Goal: Register for event/course

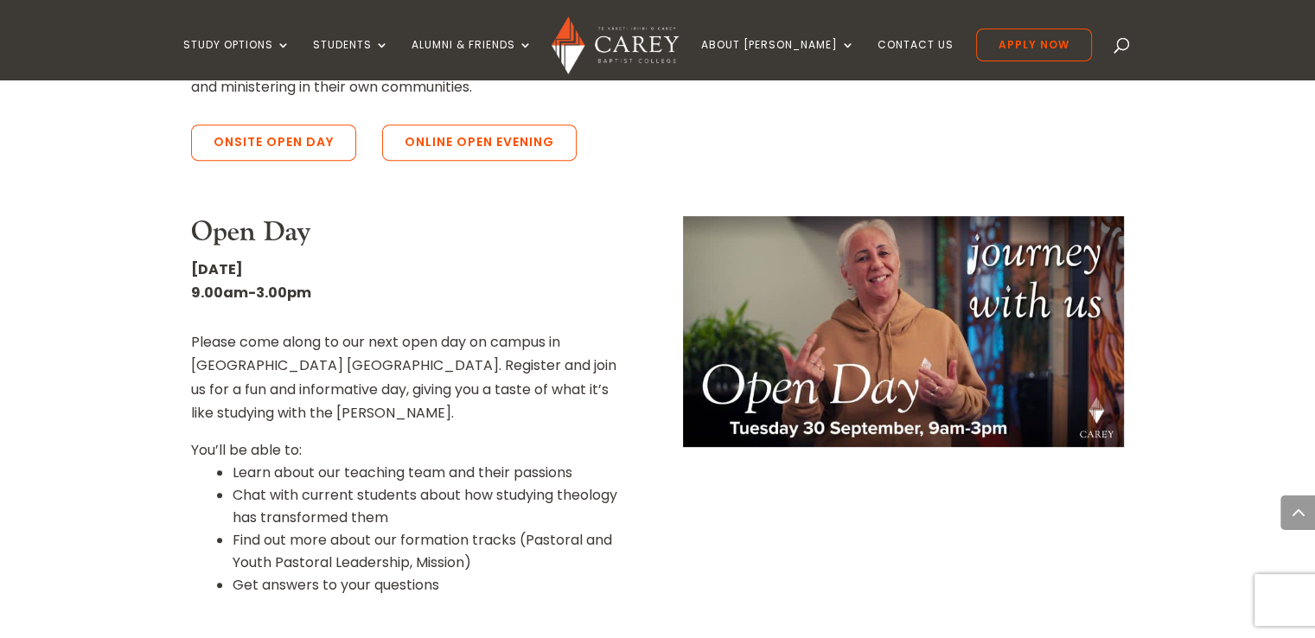
scroll to position [744, 0]
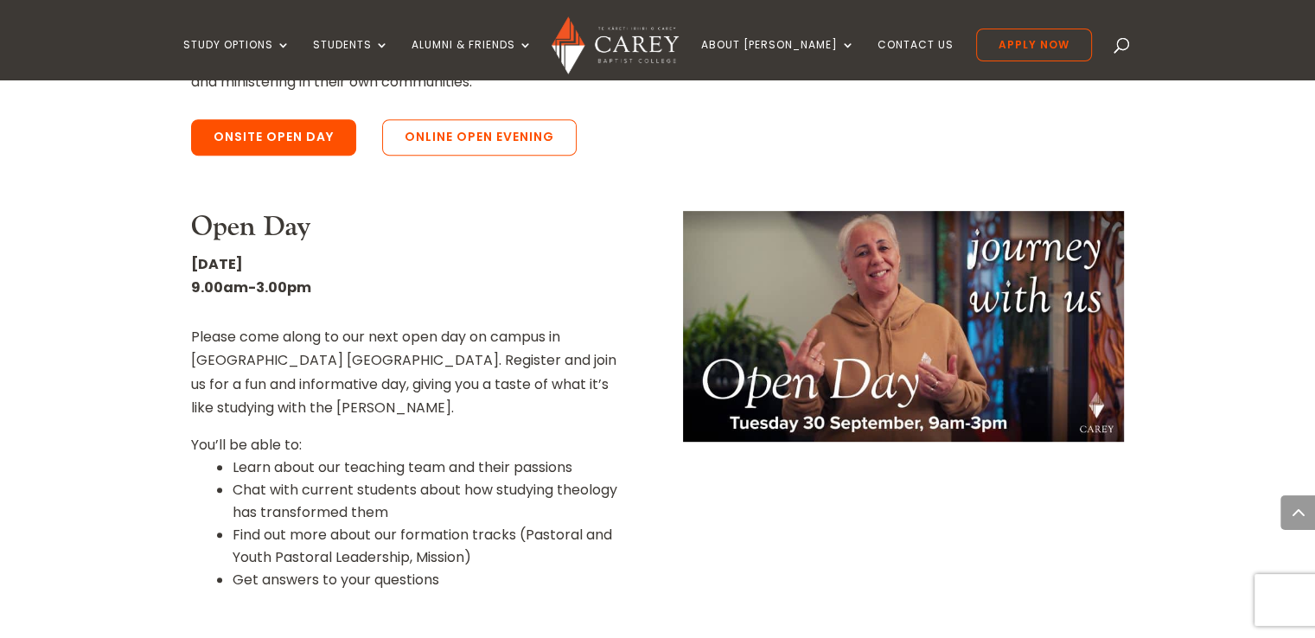
click at [290, 119] on link "Onsite Open Day" at bounding box center [273, 137] width 165 height 36
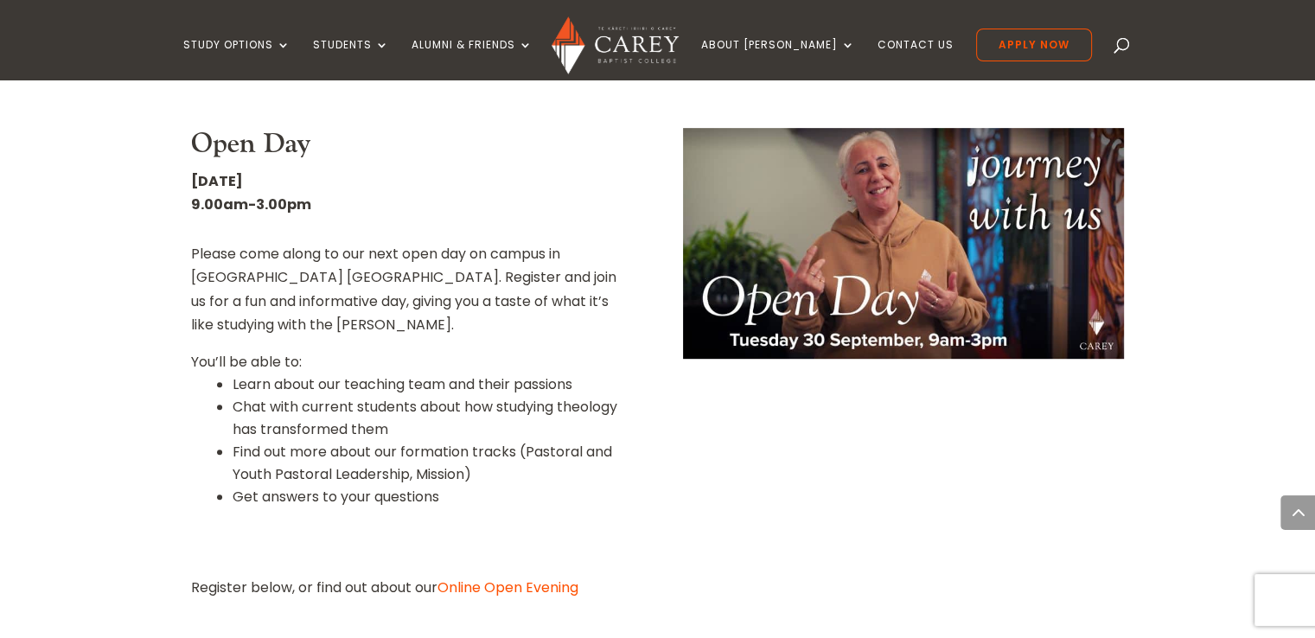
scroll to position [828, 0]
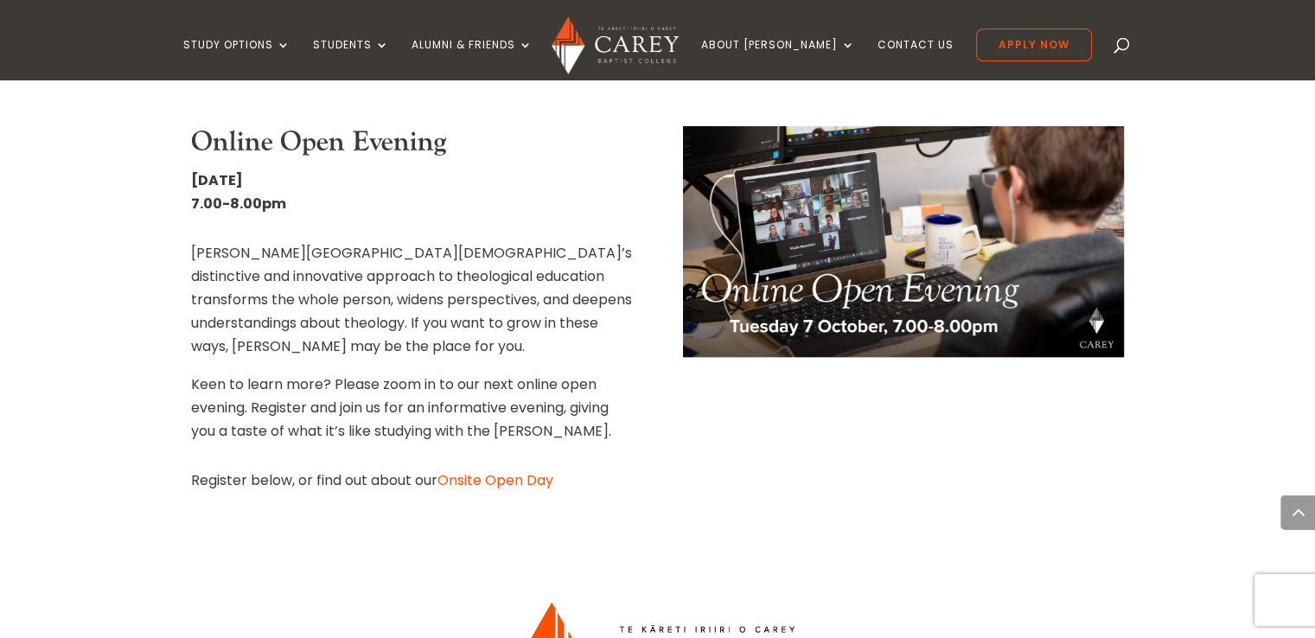
scroll to position [1888, 0]
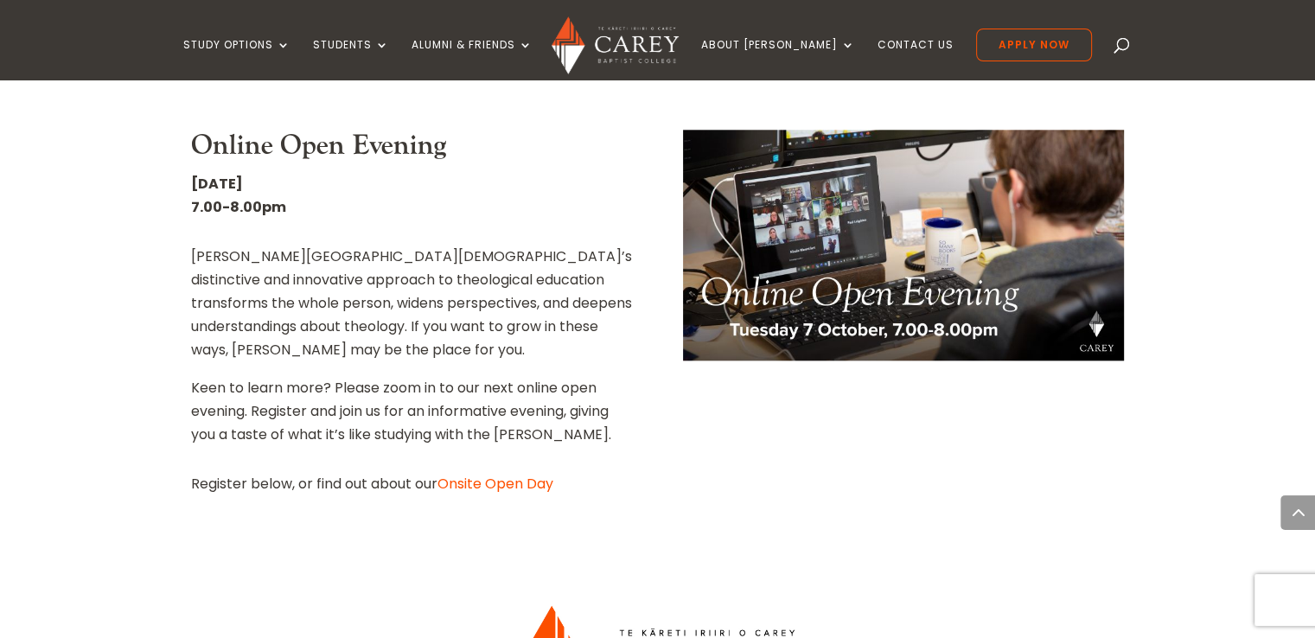
scroll to position [2075, 0]
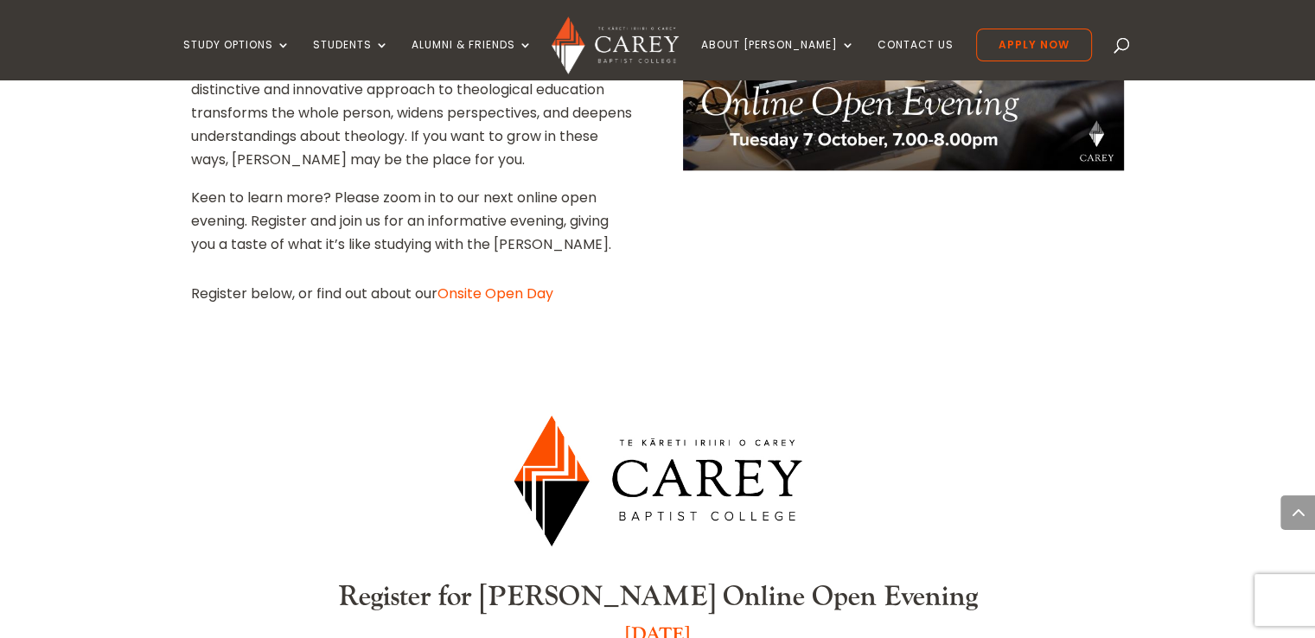
click at [534, 284] on link "Onsite Open Day" at bounding box center [495, 294] width 116 height 20
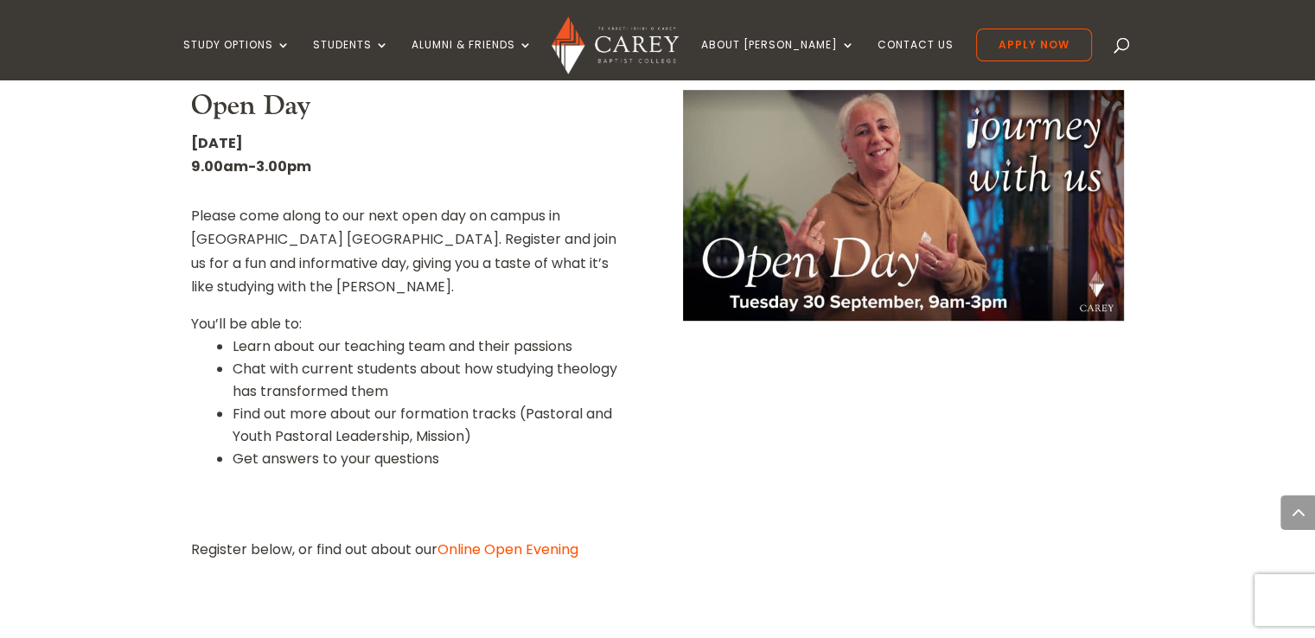
scroll to position [828, 0]
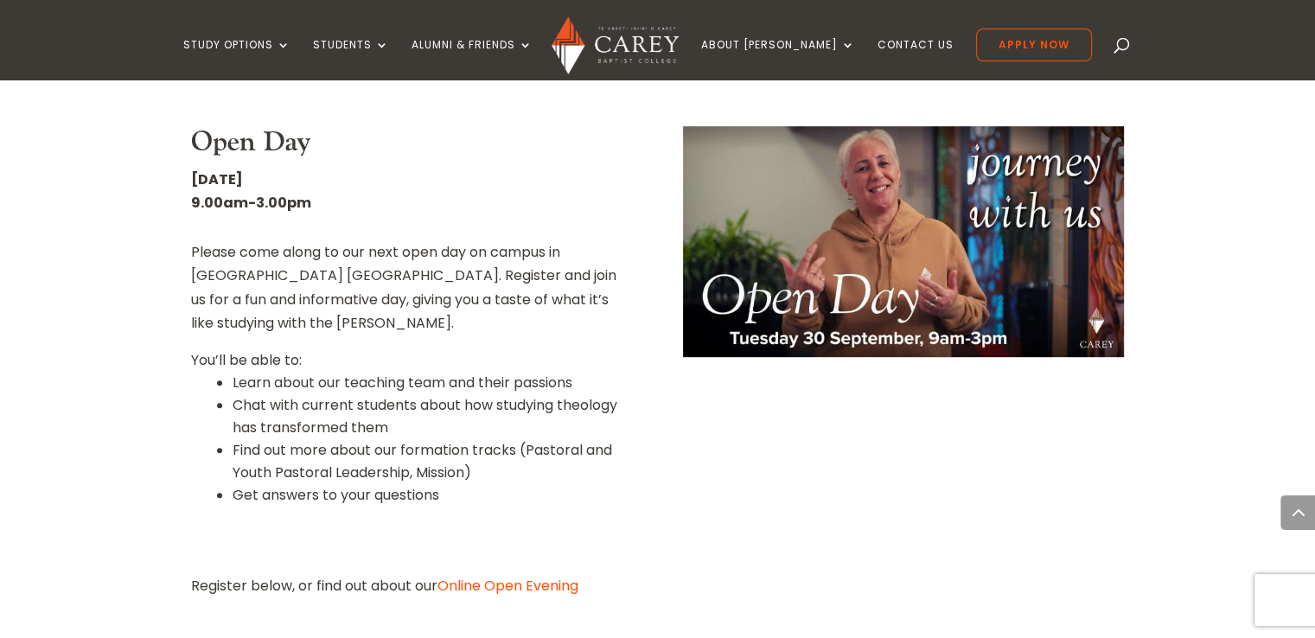
click at [546, 576] on link "Online Open Evening" at bounding box center [507, 586] width 141 height 20
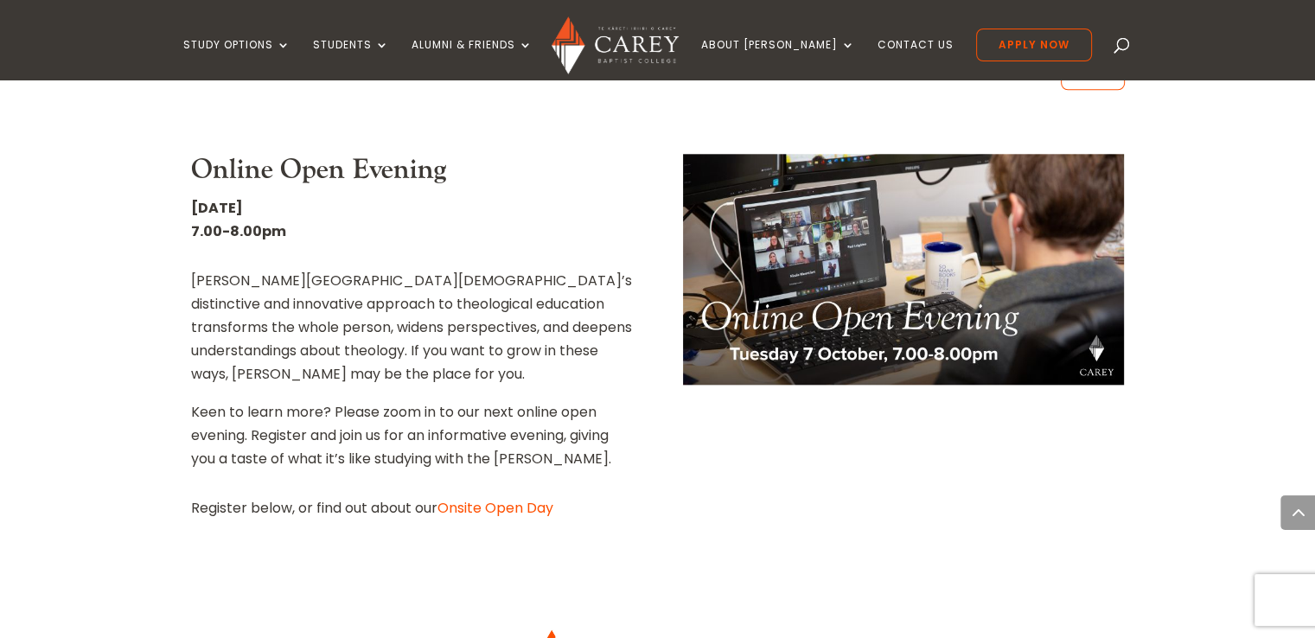
scroll to position [1888, 0]
